Goal: Information Seeking & Learning: Learn about a topic

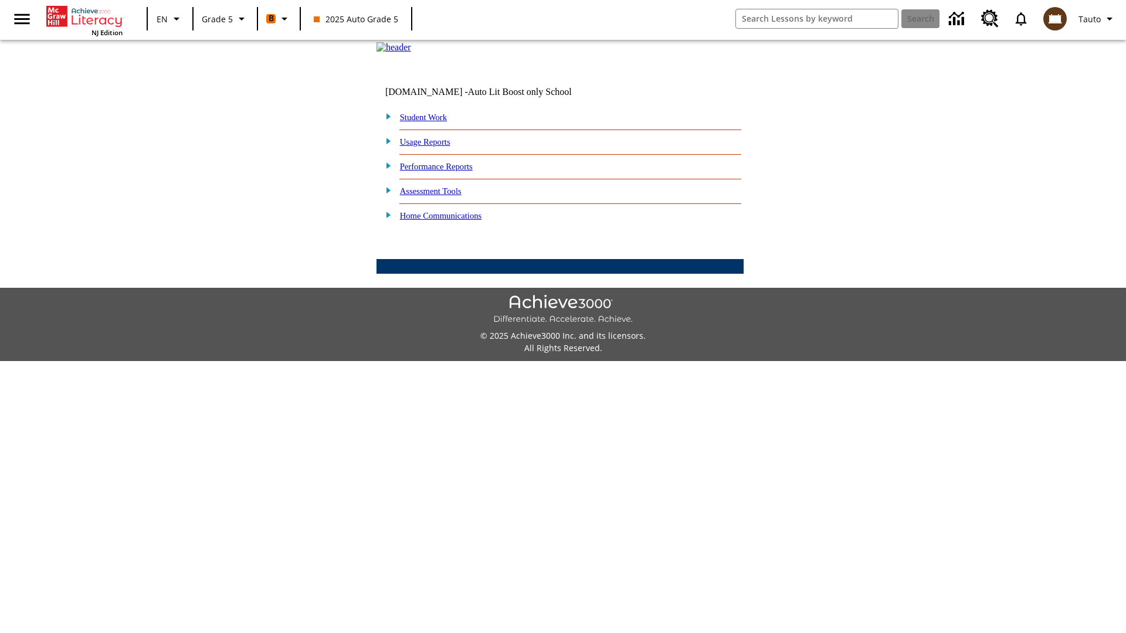
click at [449, 171] on link "Performance Reports" at bounding box center [436, 166] width 73 height 9
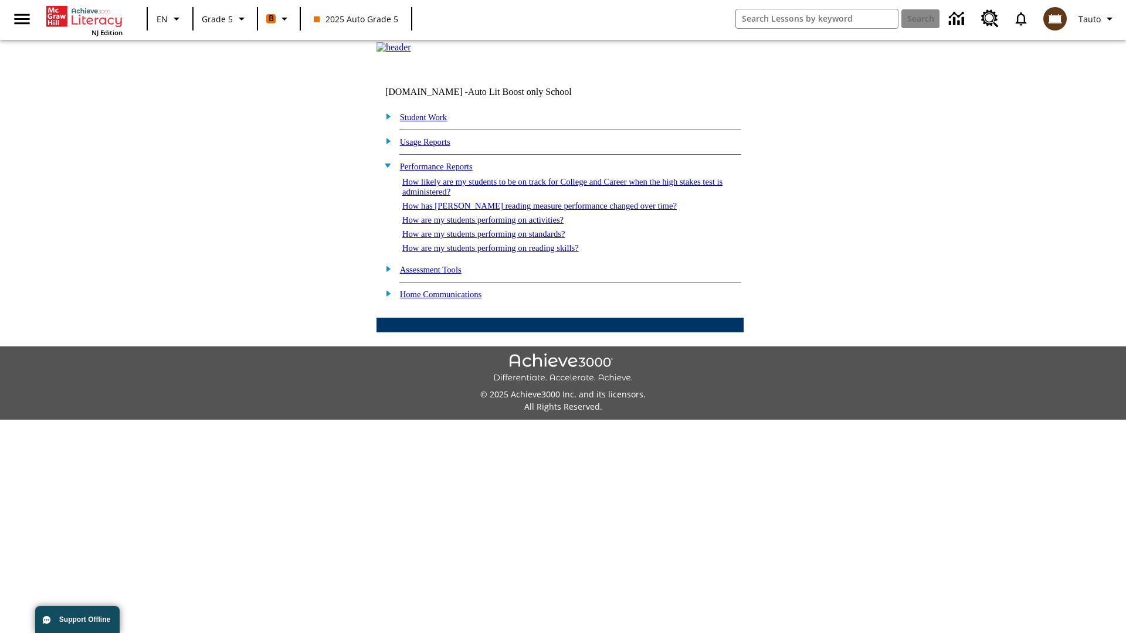
click at [541, 196] on link "How likely are my students to be on track for College and Career when the high …" at bounding box center [562, 186] width 320 height 19
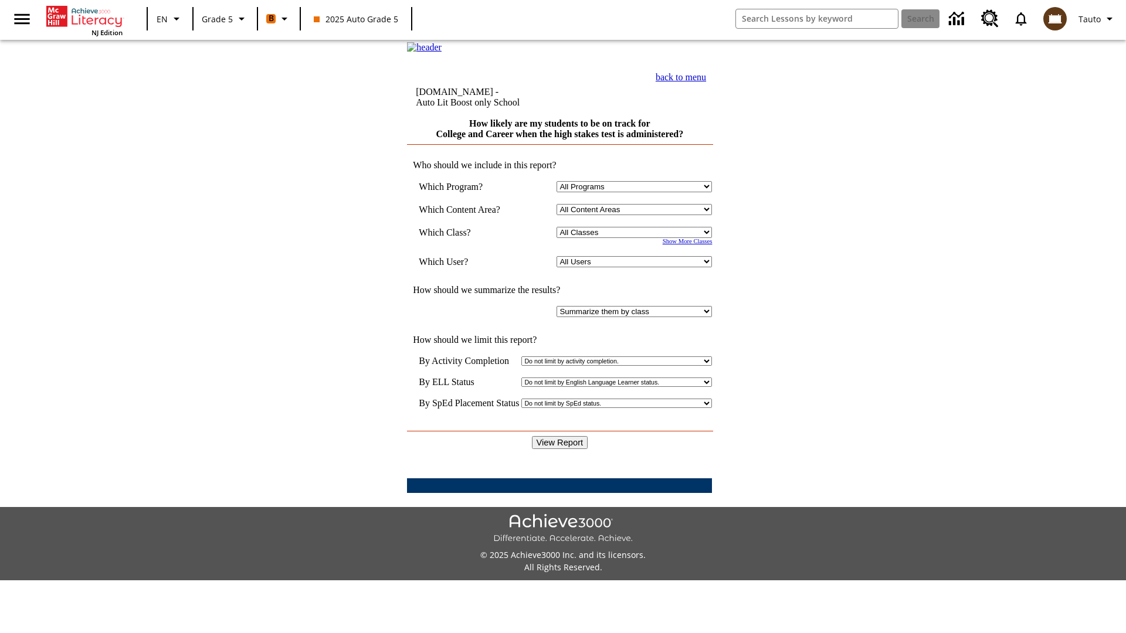
select select "11133131"
